Goal: Participate in discussion: Engage in conversation with other users on a specific topic

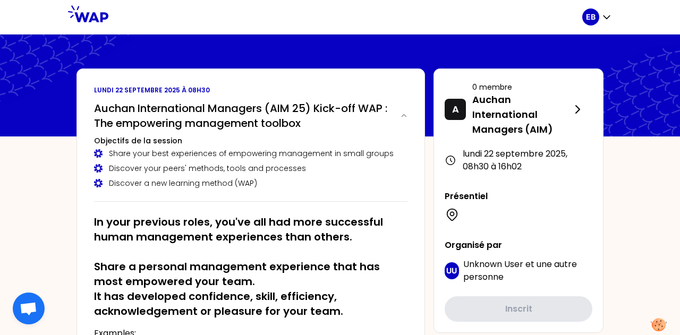
click at [289, 40] on div at bounding box center [340, 86] width 680 height 102
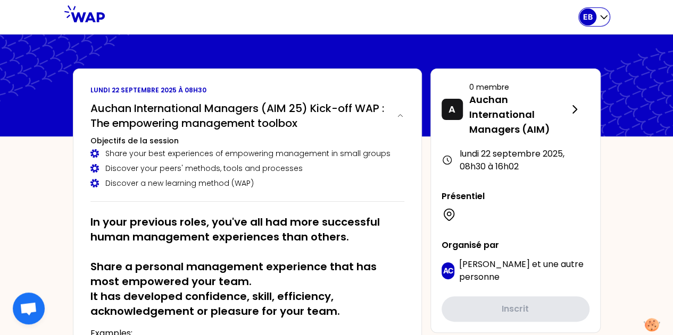
click at [604, 18] on icon "button" at bounding box center [603, 17] width 6 height 3
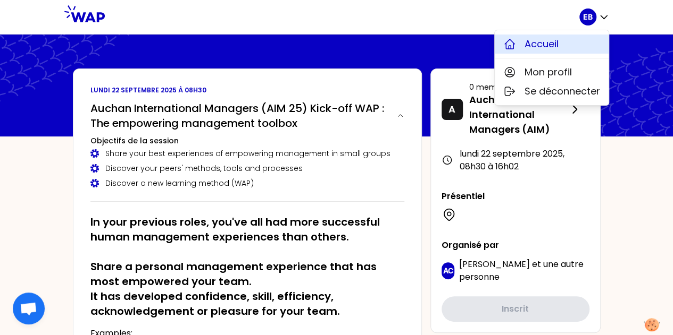
click at [575, 45] on button "Accueil" at bounding box center [551, 44] width 114 height 19
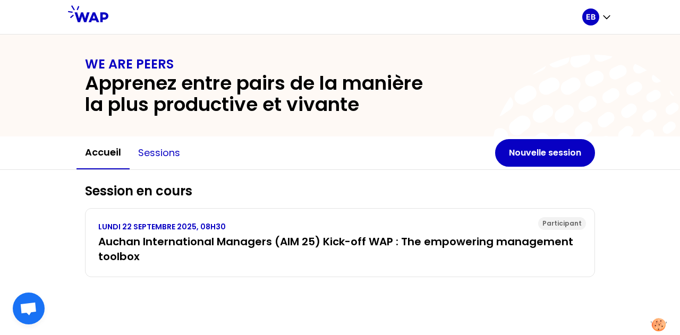
click at [159, 159] on button "Sessions" at bounding box center [159, 153] width 59 height 32
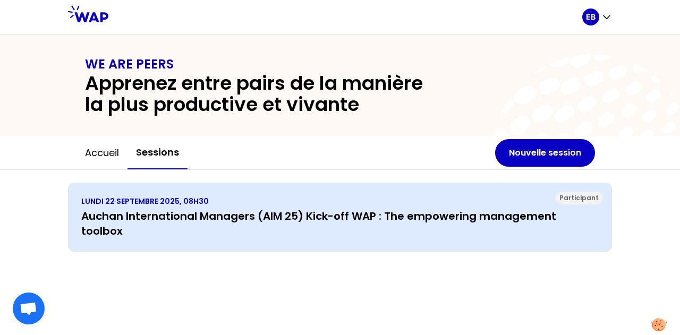
click at [188, 216] on h3 "Auchan International Managers (AIM 25) Kick-off WAP : The empowering management…" at bounding box center [340, 224] width 518 height 30
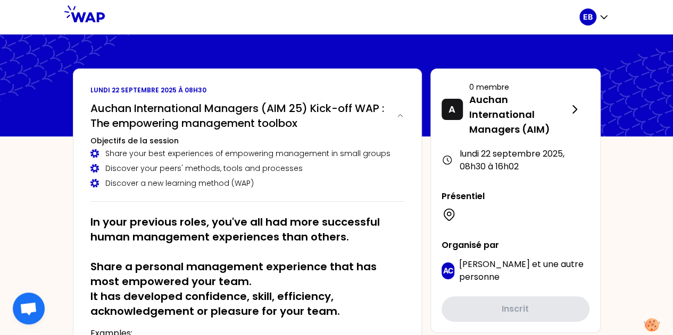
scroll to position [122, 0]
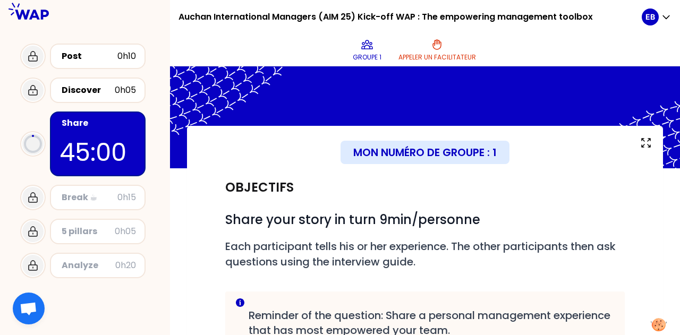
drag, startPoint x: 675, startPoint y: 37, endPoint x: 676, endPoint y: 66, distance: 28.7
click at [676, 66] on html "Auchan International Managers (AIM 25) Kick-off WAP : The empowering management…" at bounding box center [340, 167] width 680 height 335
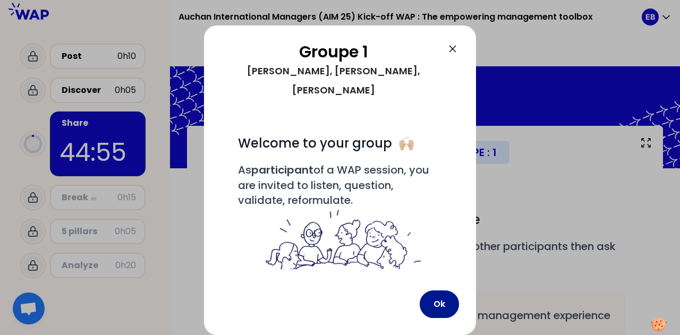
click at [430, 311] on button "Ok" at bounding box center [439, 305] width 39 height 28
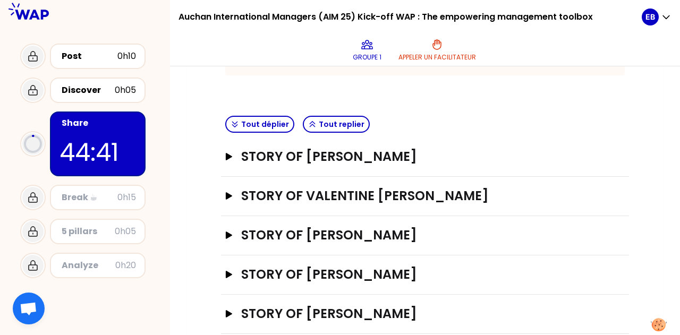
scroll to position [289, 0]
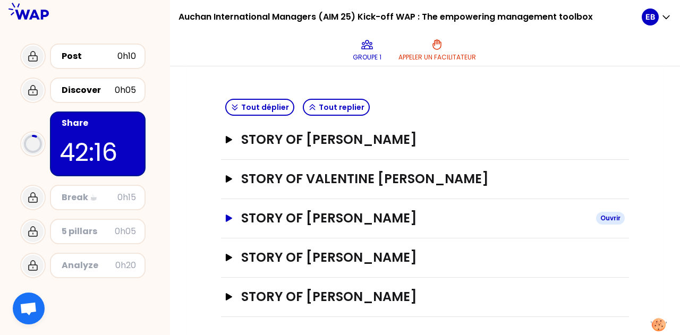
click at [357, 220] on h3 "STORY OF [PERSON_NAME]" at bounding box center [414, 218] width 347 height 17
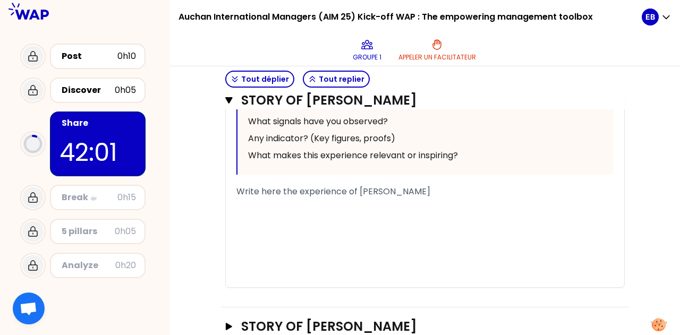
scroll to position [910, 0]
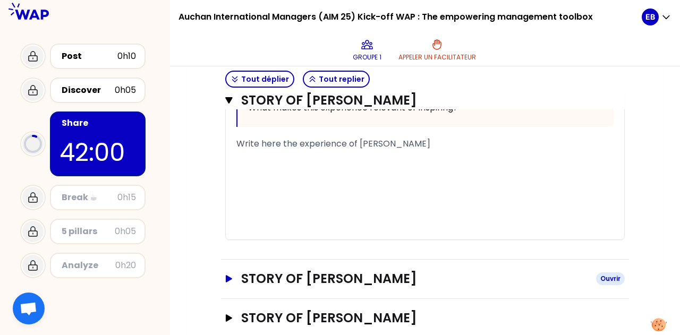
click at [359, 271] on h3 "STORY OF [PERSON_NAME]" at bounding box center [414, 279] width 347 height 17
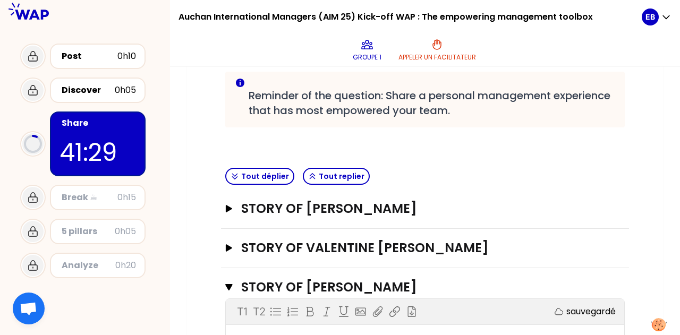
scroll to position [239, 0]
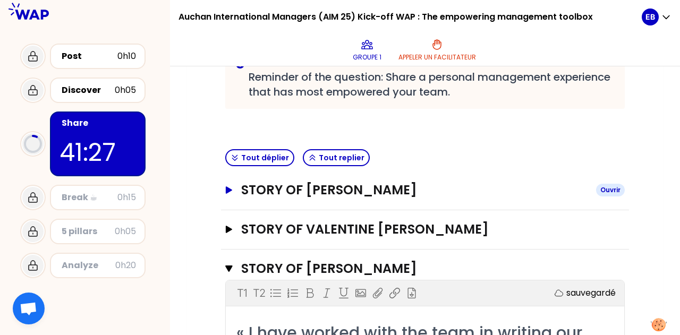
click at [226, 194] on button "STORY OF [PERSON_NAME]" at bounding box center [425, 190] width 400 height 17
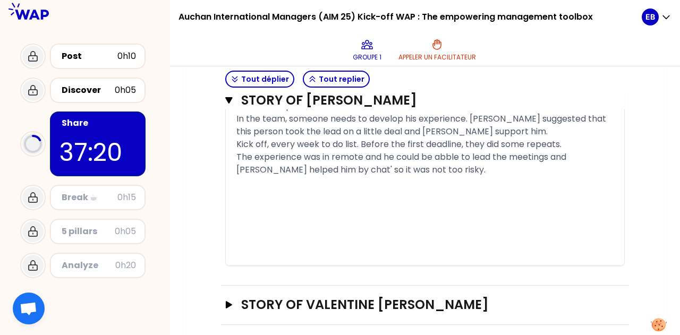
scroll to position [834, 0]
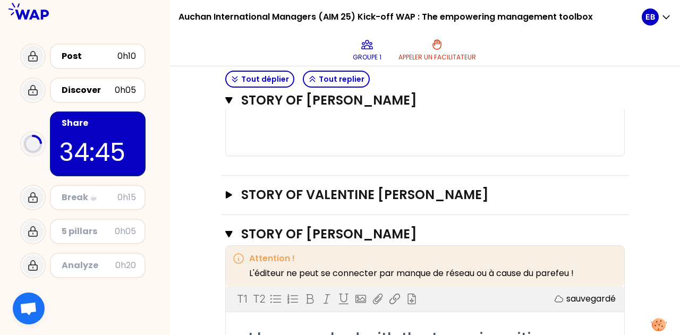
scroll to position [1006, 0]
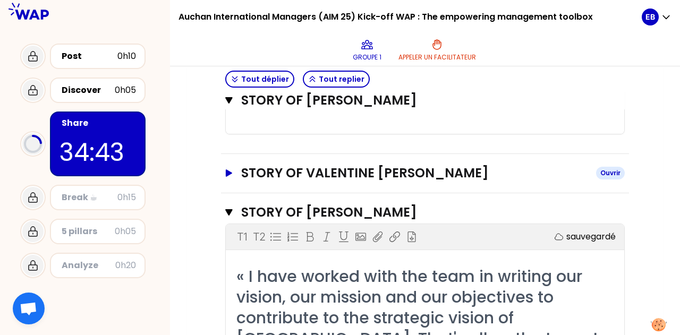
click at [230, 174] on icon "button" at bounding box center [229, 173] width 9 height 7
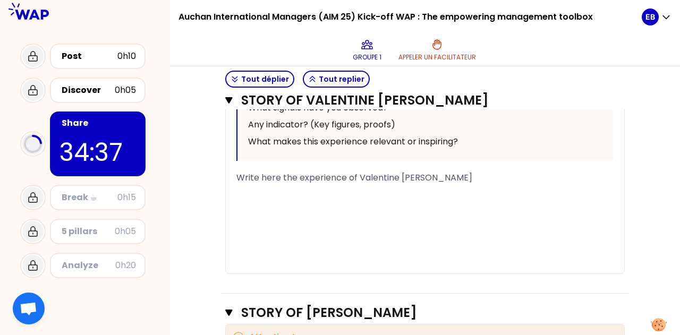
scroll to position [1536, 0]
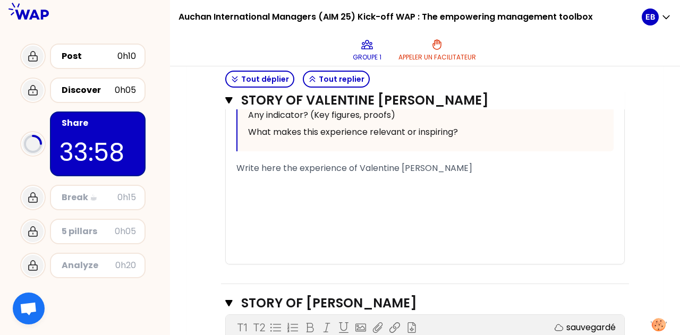
click at [396, 163] on span "Write here the experience of Valentine [PERSON_NAME]" at bounding box center [355, 168] width 236 height 12
click at [389, 170] on span "Write here the experience of Valentine [PERSON_NAME]" at bounding box center [355, 168] width 236 height 12
drag, startPoint x: 473, startPoint y: 164, endPoint x: 198, endPoint y: 167, distance: 274.9
click at [198, 167] on div "Mon numéro de groupe : 1 Objectifs # Share your story in turn 9min/personne # E…" at bounding box center [425, 139] width 476 height 3098
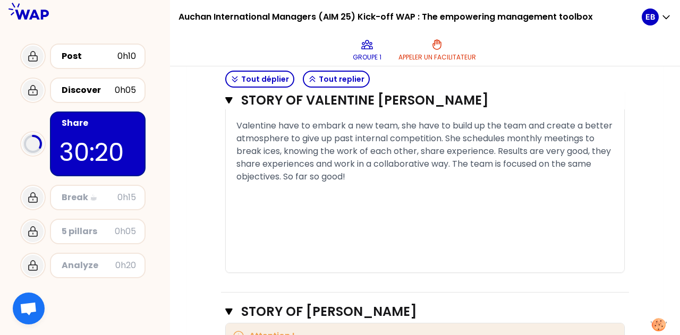
scroll to position [1589, 0]
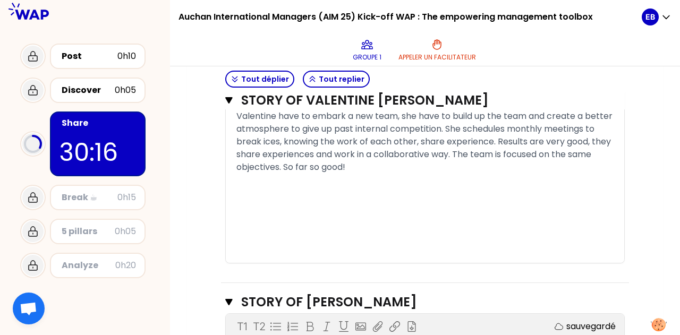
click at [315, 141] on span "Valentine have to embark a new team, she have to build up the team and create a…" at bounding box center [426, 141] width 379 height 63
click at [347, 141] on span "Valentine have to embark a new team, she have to build up the team and create a…" at bounding box center [426, 141] width 379 height 63
click at [422, 139] on span "Valentine have to embark a new team, she have to build up the team and create a…" at bounding box center [426, 141] width 379 height 63
click at [577, 139] on span "Valentine have to embark a new team, she have to build up the team and create a…" at bounding box center [426, 141] width 379 height 63
click at [486, 166] on div "Valentine have to embark a new team, she have to build up the team and create a…" at bounding box center [425, 142] width 377 height 64
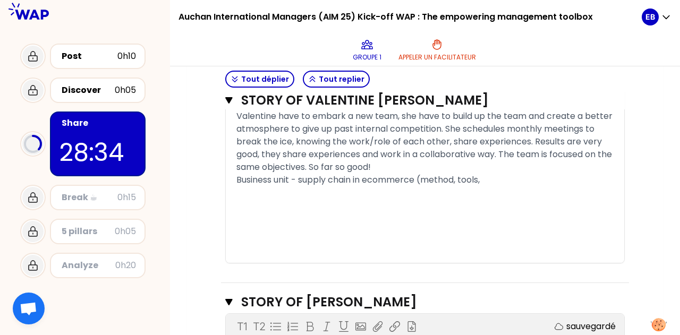
click at [425, 176] on span "Business unit - supply chain in ecommerce (method, tools," at bounding box center [358, 180] width 243 height 12
click at [594, 177] on div "Business unit - supply chain in ecommerce (one team on operations: method, tool…" at bounding box center [425, 180] width 377 height 13
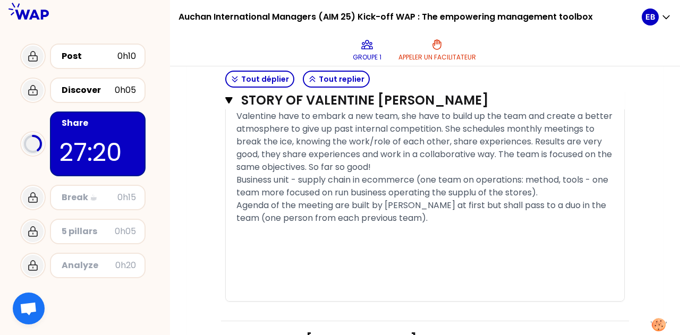
click at [351, 206] on span "Agenda of the meeting are built by [PERSON_NAME] at first but shall pass to a d…" at bounding box center [423, 211] width 372 height 25
click at [298, 112] on span "Valentine have to embark a new team, she have to build up the team and create a…" at bounding box center [426, 141] width 379 height 63
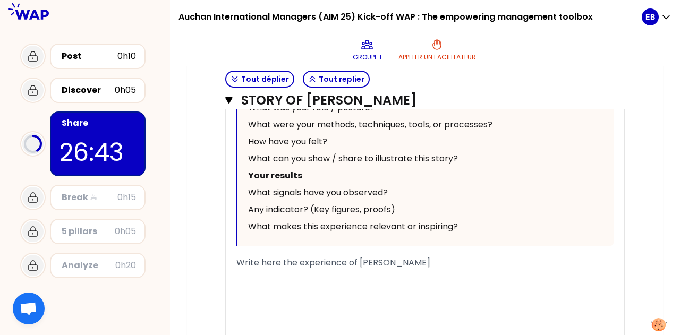
scroll to position [2240, 0]
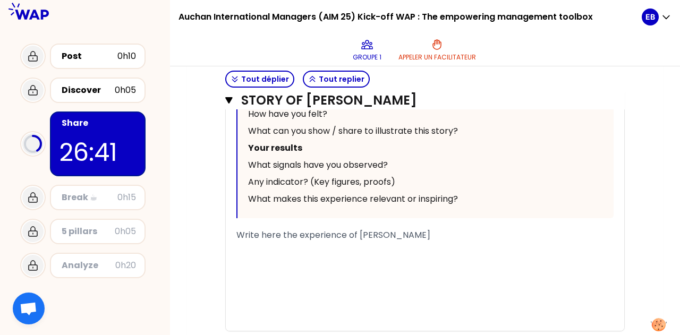
drag, startPoint x: 441, startPoint y: 213, endPoint x: 233, endPoint y: 212, distance: 208.4
click at [233, 212] on div "« I have worked with the team in writing our vision, our mission and our object…" at bounding box center [425, 37] width 399 height 589
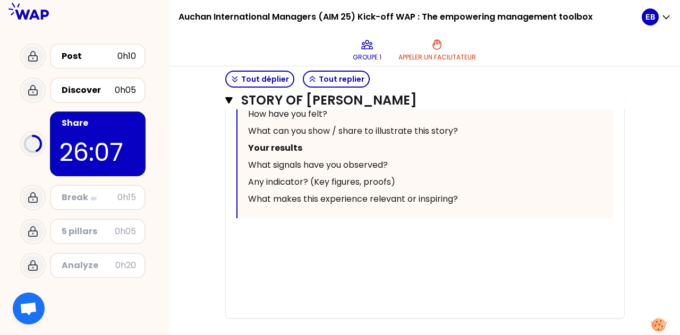
scroll to position [2228, 0]
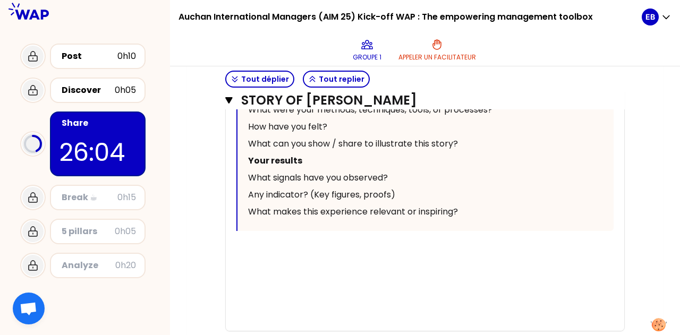
click at [266, 242] on div "﻿" at bounding box center [425, 248] width 377 height 13
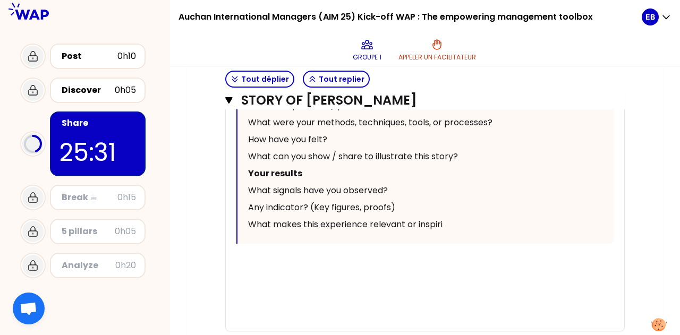
click at [247, 267] on div "﻿" at bounding box center [425, 273] width 377 height 13
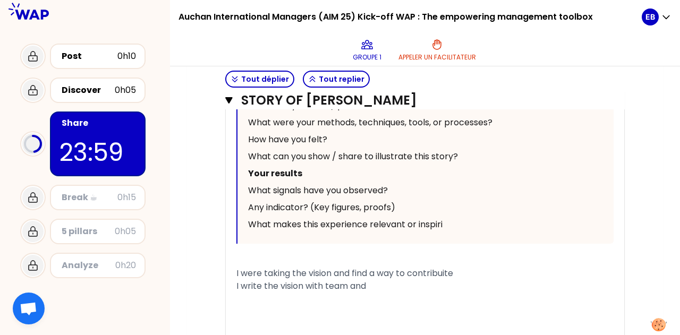
click at [244, 280] on span "I write the vision with team and" at bounding box center [302, 286] width 130 height 12
click at [397, 293] on div "﻿" at bounding box center [425, 299] width 377 height 13
click at [391, 280] on div "I rewrite the vision with team and" at bounding box center [425, 286] width 377 height 13
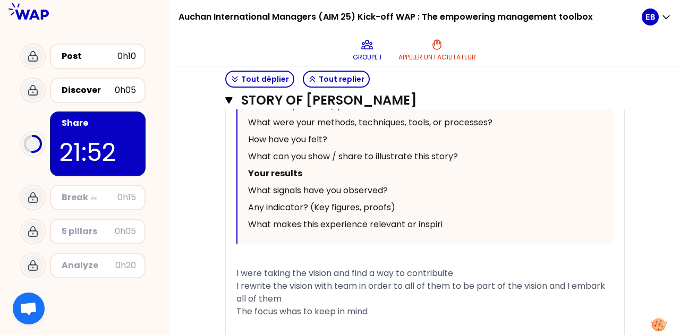
click at [391, 306] on div "The focus whas to keep in mind" at bounding box center [425, 312] width 377 height 13
click at [310, 280] on div "I rewrite the vision with team in order to all of them to be part of the vision…" at bounding box center [425, 293] width 377 height 26
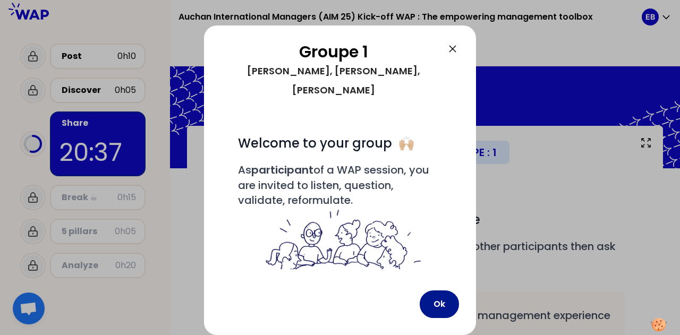
click at [436, 303] on button "Ok" at bounding box center [439, 305] width 39 height 28
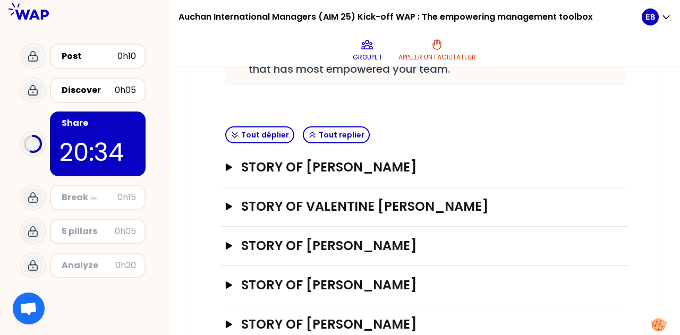
scroll to position [289, 0]
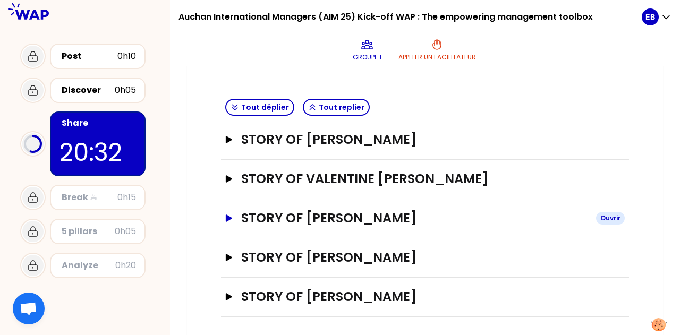
click at [381, 217] on h3 "STORY OF [PERSON_NAME]" at bounding box center [414, 218] width 347 height 17
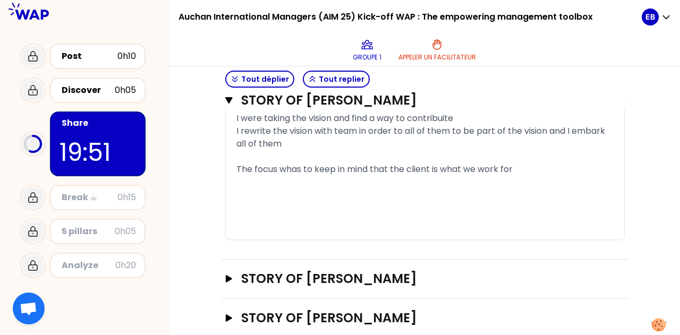
scroll to position [948, 0]
click at [317, 260] on div "STORY OF [PERSON_NAME]" at bounding box center [425, 279] width 408 height 39
drag, startPoint x: 672, startPoint y: 296, endPoint x: 673, endPoint y: 280, distance: 16.5
click at [673, 280] on div "Mon numéro de groupe : 1 Objectifs # Share your story in turn 9min/personne # E…" at bounding box center [425, 200] width 510 height 269
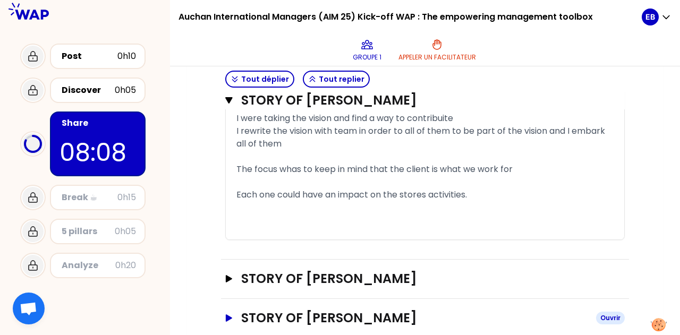
click at [228, 315] on icon "button" at bounding box center [229, 318] width 6 height 7
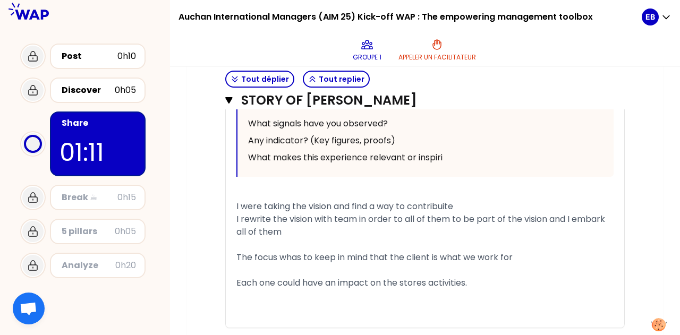
scroll to position [852, 0]
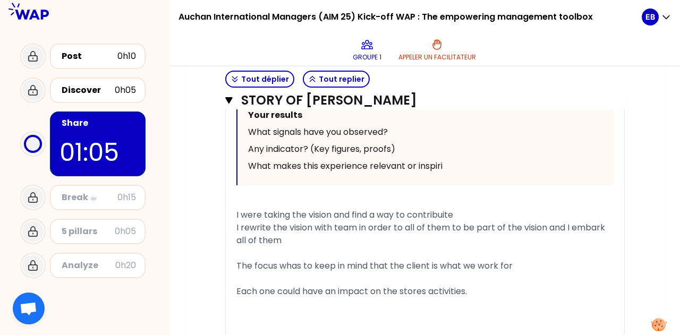
click at [239, 209] on span "I were taking the vision and find a way to contribuite" at bounding box center [345, 215] width 217 height 12
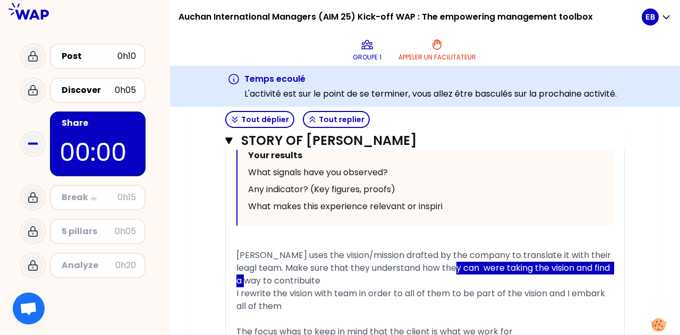
drag, startPoint x: 465, startPoint y: 246, endPoint x: 267, endPoint y: 260, distance: 198.3
click at [267, 260] on span "Emilie uses the vision/mission drafted by the company to translate it with thei…" at bounding box center [425, 268] width 377 height 38
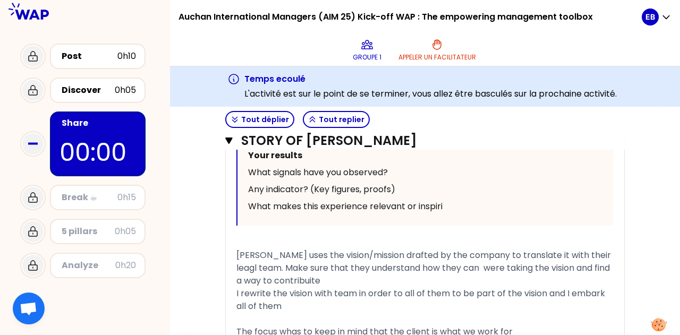
click at [292, 288] on span "I rewrite the vision with team in order to all of them to be part of the vision…" at bounding box center [422, 300] width 371 height 25
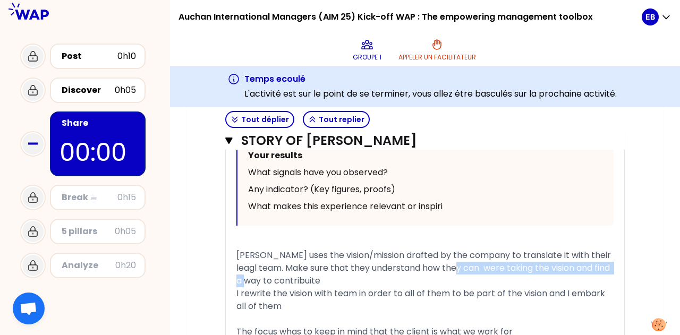
drag, startPoint x: 267, startPoint y: 259, endPoint x: 463, endPoint y: 249, distance: 195.3
click at [463, 249] on span "Emilie uses the vision/mission drafted by the company to translate it with thei…" at bounding box center [425, 268] width 377 height 38
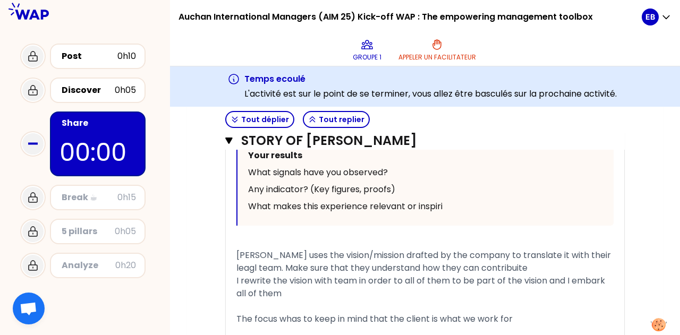
click at [498, 249] on span "Emilie uses the vision/mission drafted by the company to translate it with thei…" at bounding box center [425, 261] width 377 height 25
click at [537, 275] on span "I rewrite the vision with team in order to all of them to be part of the vision…" at bounding box center [422, 287] width 371 height 25
click at [508, 249] on div "Emilie uses the vision/mission drafted by the company to translate it with thei…" at bounding box center [425, 262] width 377 height 26
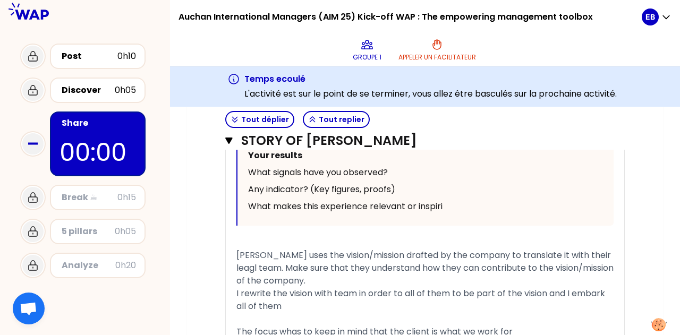
click at [237, 288] on span "I rewrite the vision with team in order to all of them to be part of the vision…" at bounding box center [422, 300] width 371 height 25
click at [292, 288] on span "Emilie rewrite the vision with team in order to all of them to be part of the v…" at bounding box center [415, 300] width 357 height 25
click at [259, 288] on span "Emilie rewrite the vision with team in order to all of them to be part of the v…" at bounding box center [415, 300] width 357 height 25
click at [394, 288] on div "Emilie with the team rewrite the vision with team in order to all of them to be…" at bounding box center [425, 301] width 377 height 26
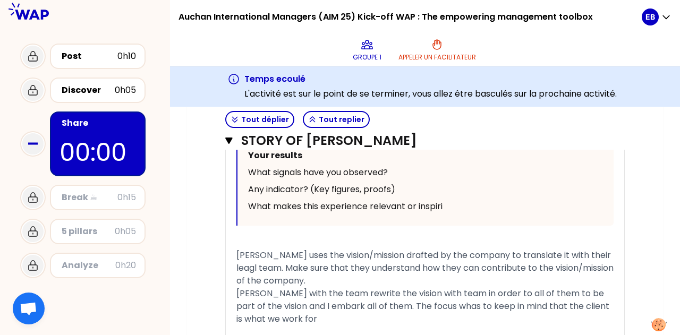
click at [425, 288] on span "Emilie with the team rewrite the vision with team in order to all of them to be…" at bounding box center [424, 307] width 375 height 38
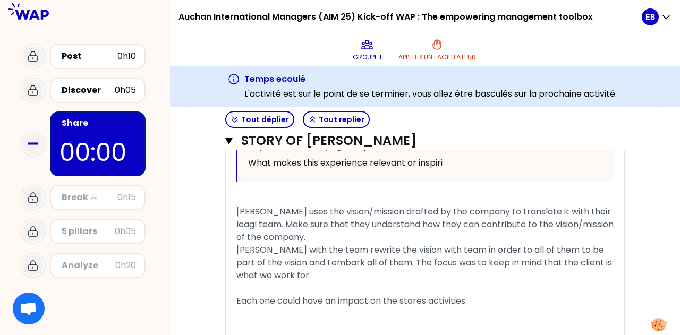
scroll to position [914, 0]
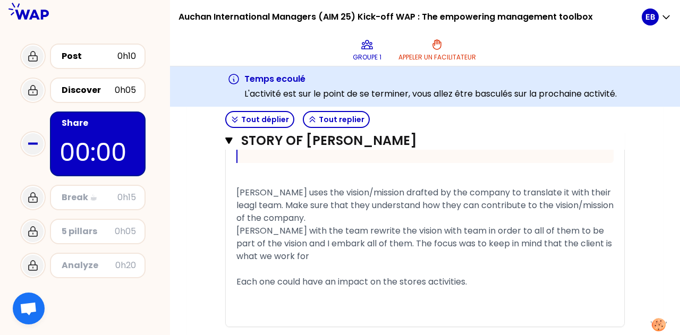
click at [341, 237] on div "Emilie with the team rewrite the vision with team in order to all of them to be…" at bounding box center [425, 244] width 377 height 38
click at [330, 263] on div "﻿" at bounding box center [425, 269] width 377 height 13
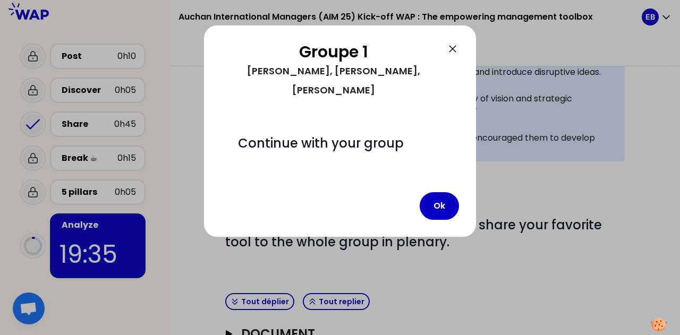
scroll to position [410, 0]
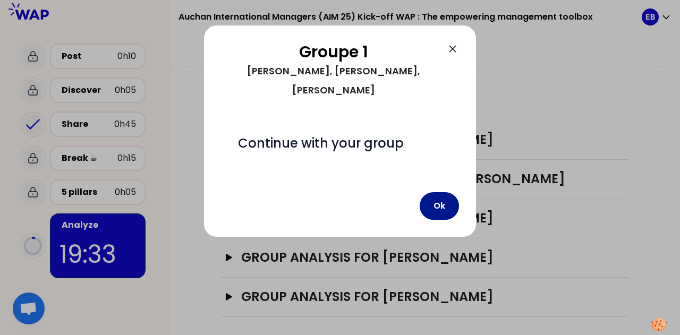
click at [438, 193] on button "Ok" at bounding box center [439, 206] width 39 height 28
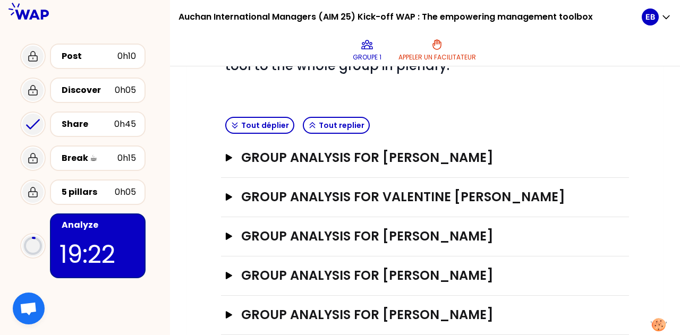
scroll to position [394, 0]
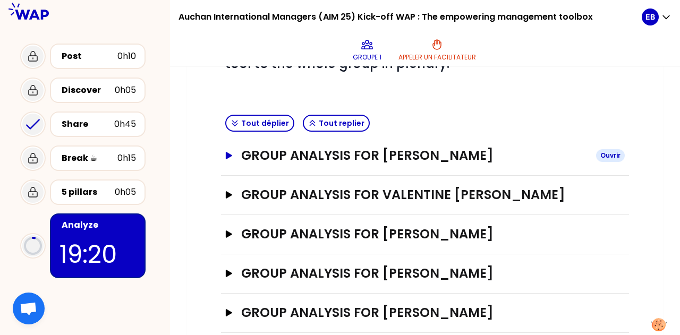
click at [230, 152] on icon "button" at bounding box center [229, 155] width 9 height 7
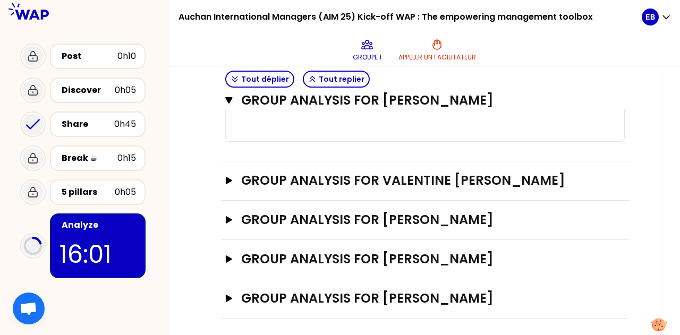
scroll to position [704, 0]
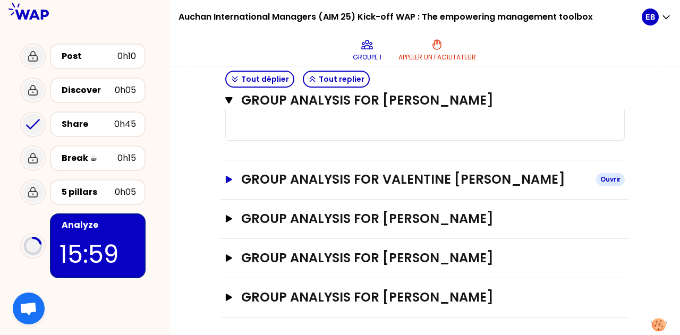
click at [228, 179] on icon "button" at bounding box center [229, 179] width 6 height 7
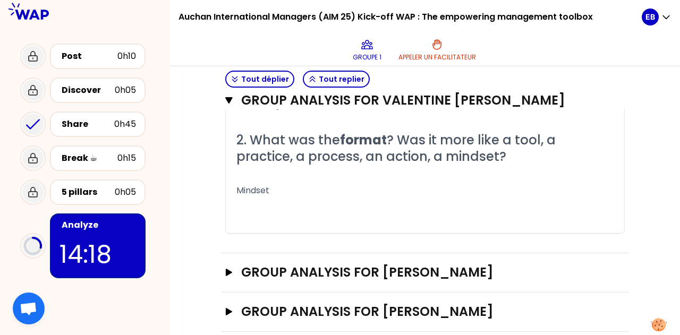
scroll to position [963, 0]
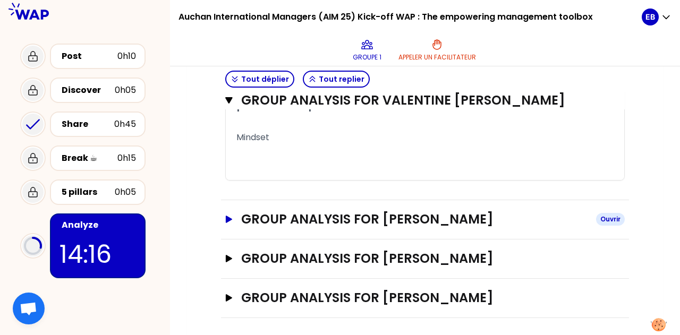
click at [225, 217] on icon "button" at bounding box center [229, 219] width 9 height 7
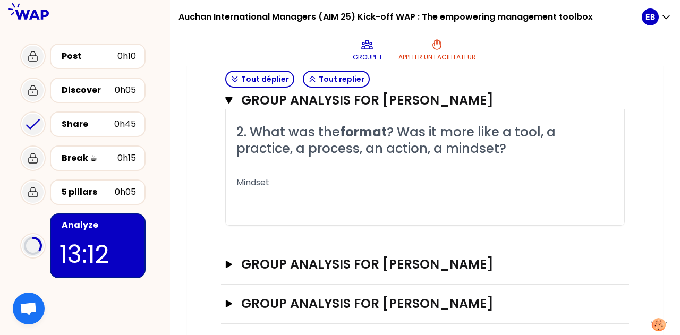
scroll to position [1222, 0]
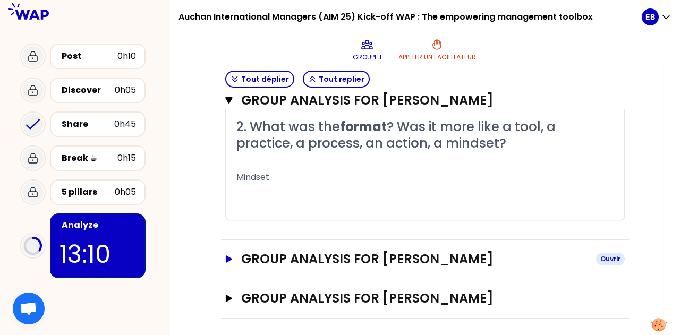
click at [228, 258] on icon "button" at bounding box center [229, 259] width 6 height 7
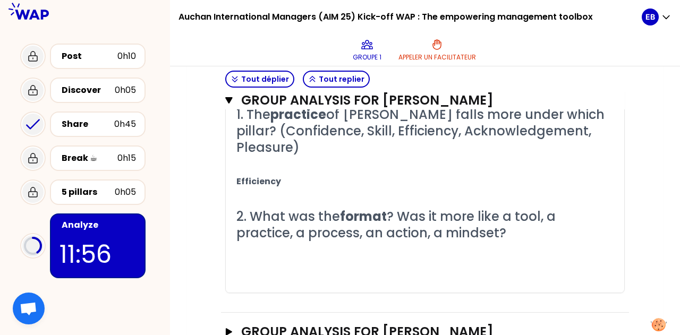
scroll to position [1464, 0]
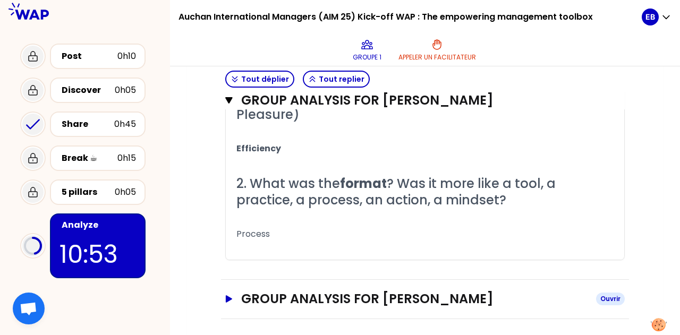
click at [228, 296] on icon "button" at bounding box center [229, 299] width 6 height 7
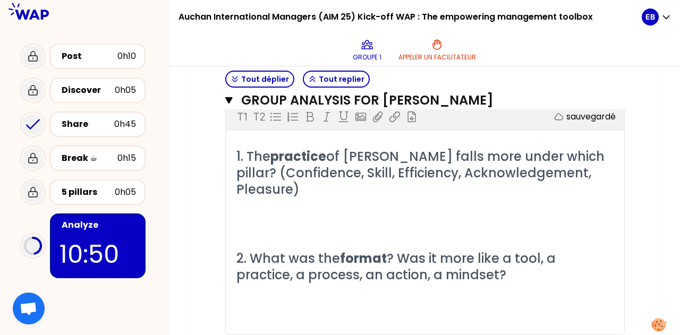
scroll to position [1689, 0]
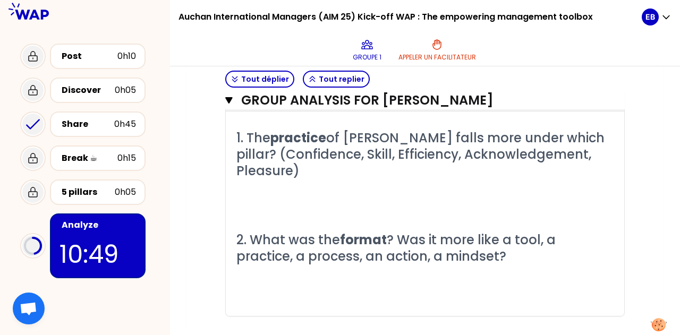
click at [393, 197] on p "﻿" at bounding box center [425, 205] width 377 height 17
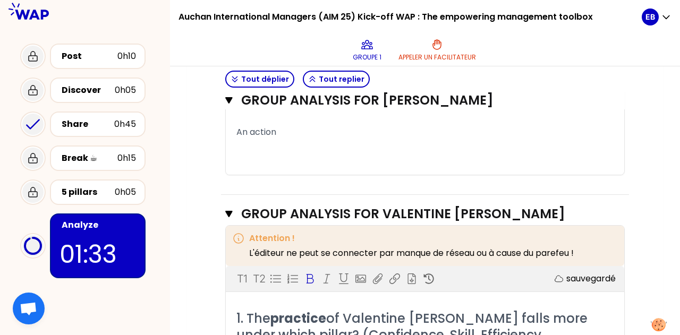
scroll to position [669, 0]
